Goal: Task Accomplishment & Management: Manage account settings

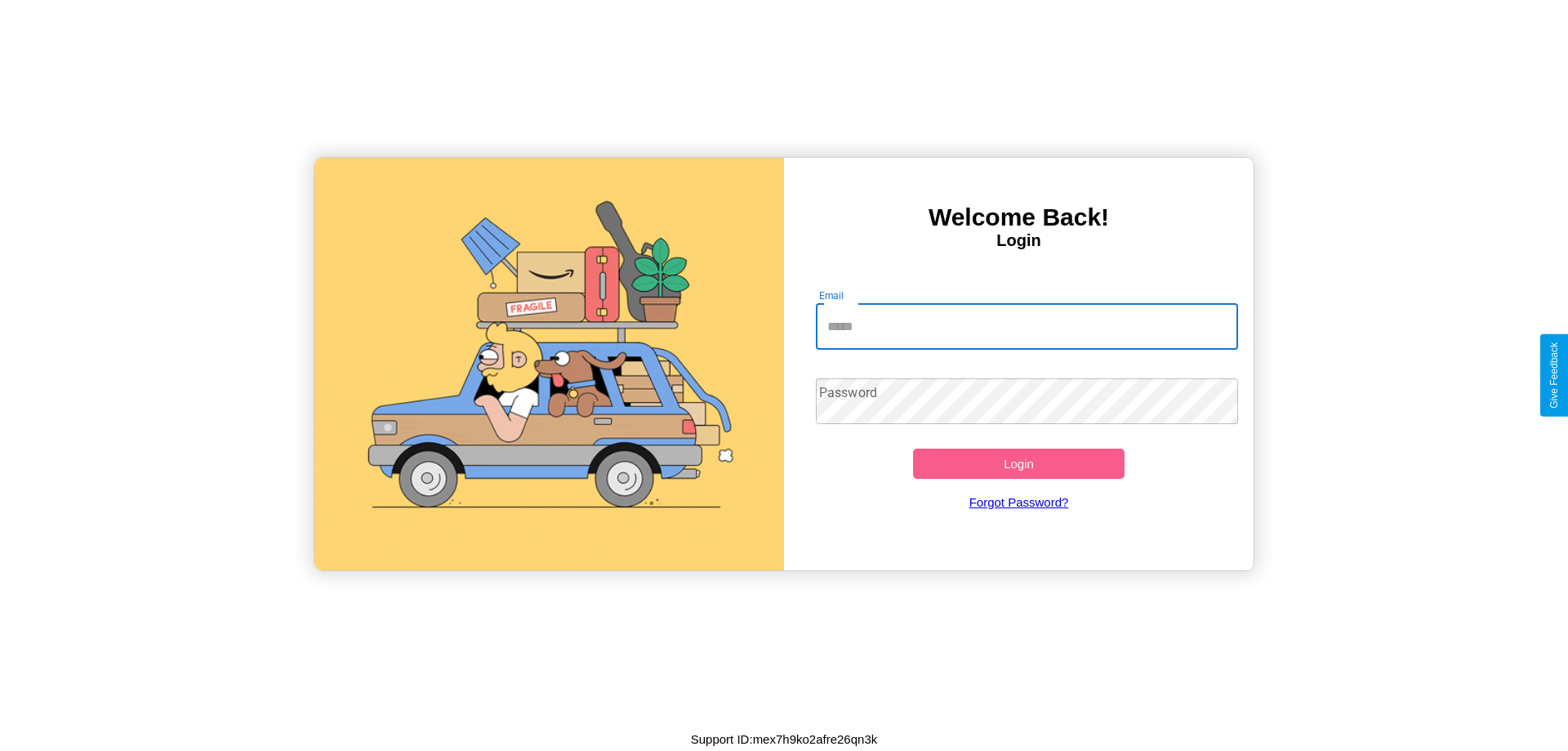
click at [1027, 326] on input "Email" at bounding box center [1028, 327] width 423 height 46
type input "**********"
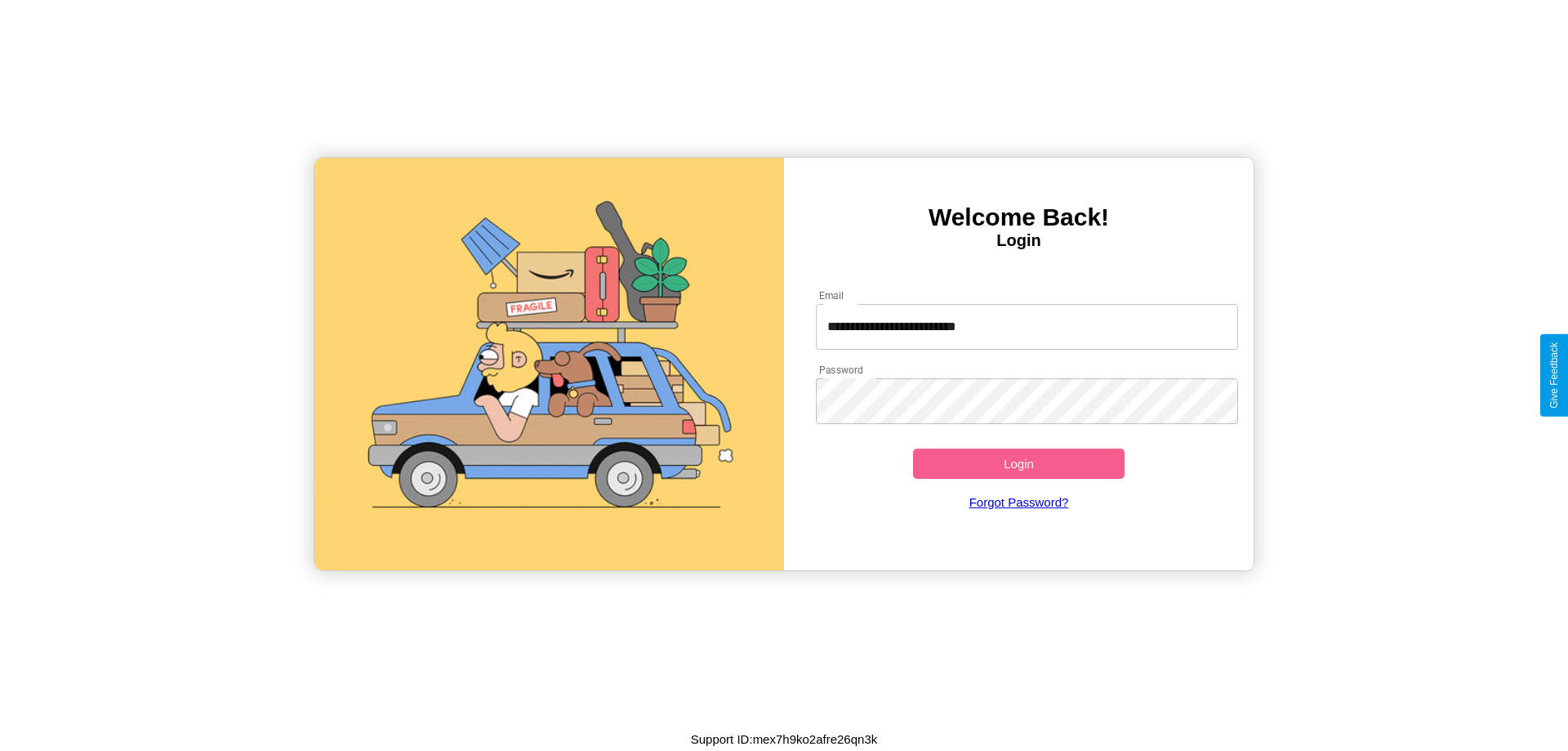
click at [1019, 464] on button "Login" at bounding box center [1018, 464] width 211 height 30
